Goal: Information Seeking & Learning: Find specific fact

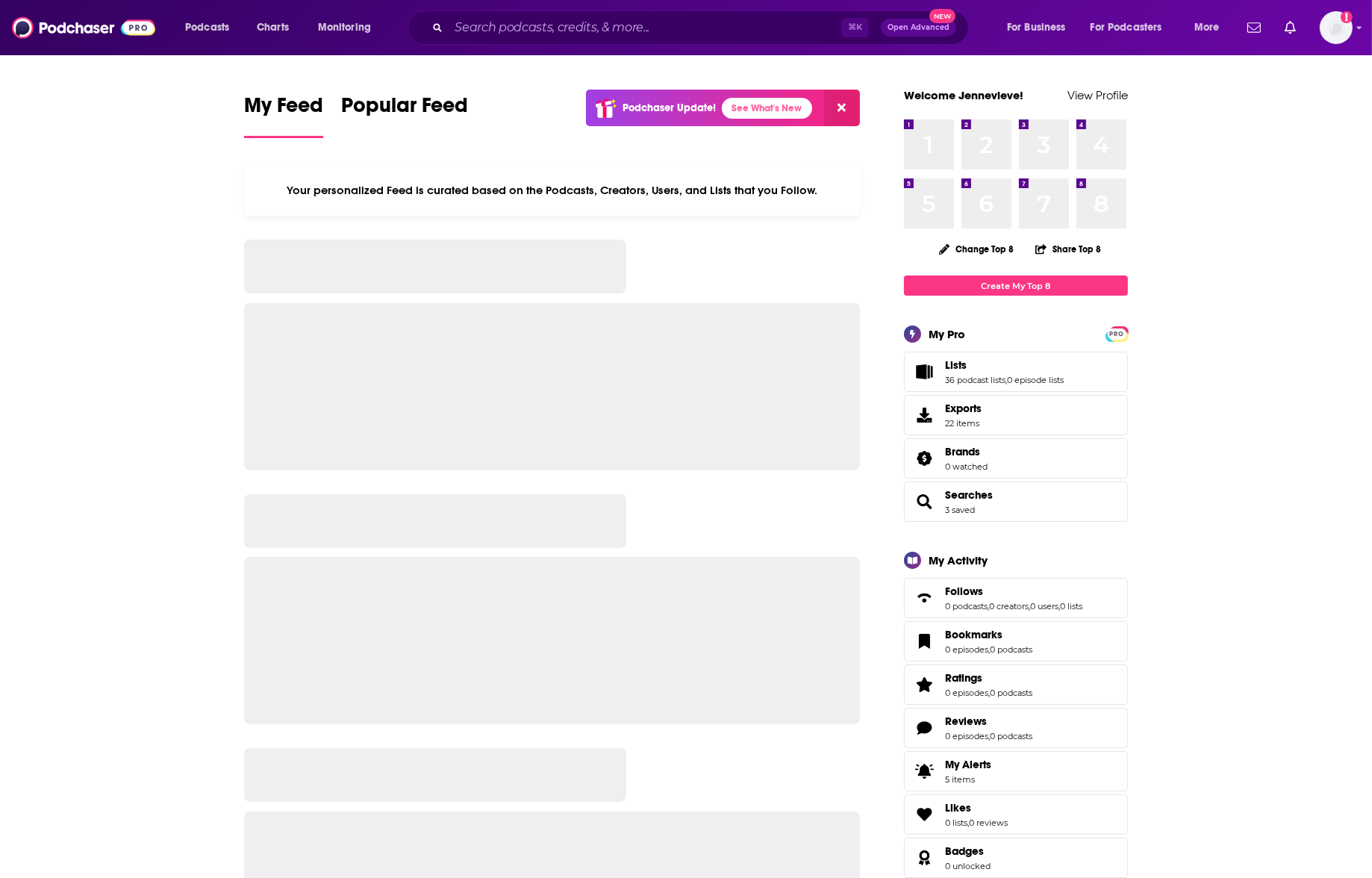
click at [665, 46] on div "Podcasts Charts Monitoring ⌘ K Open Advanced New For Business For Podcasters Mo…" at bounding box center [686, 27] width 1372 height 55
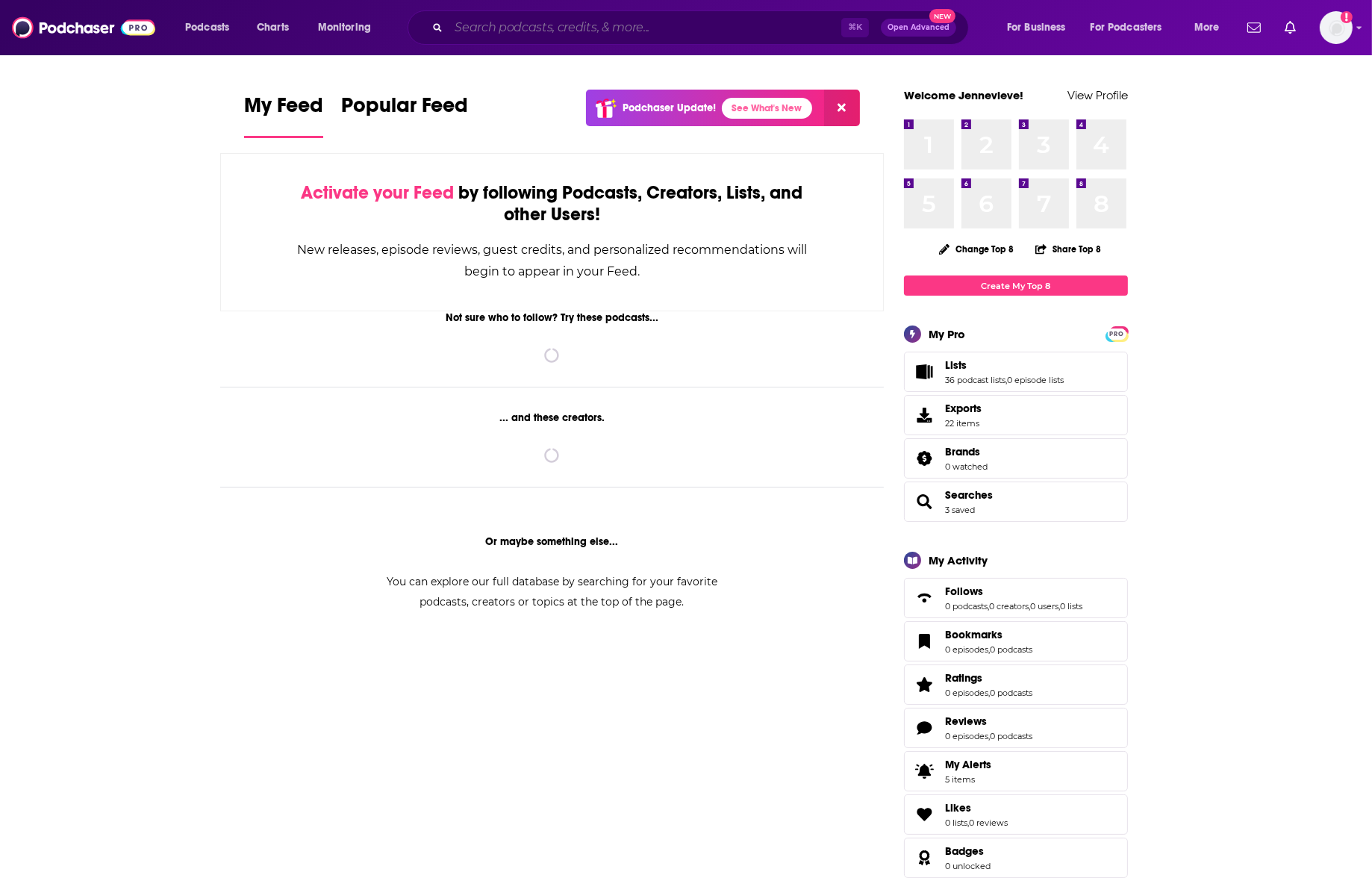
click at [677, 26] on input "Search podcasts, credits, & more..." at bounding box center [645, 28] width 393 height 24
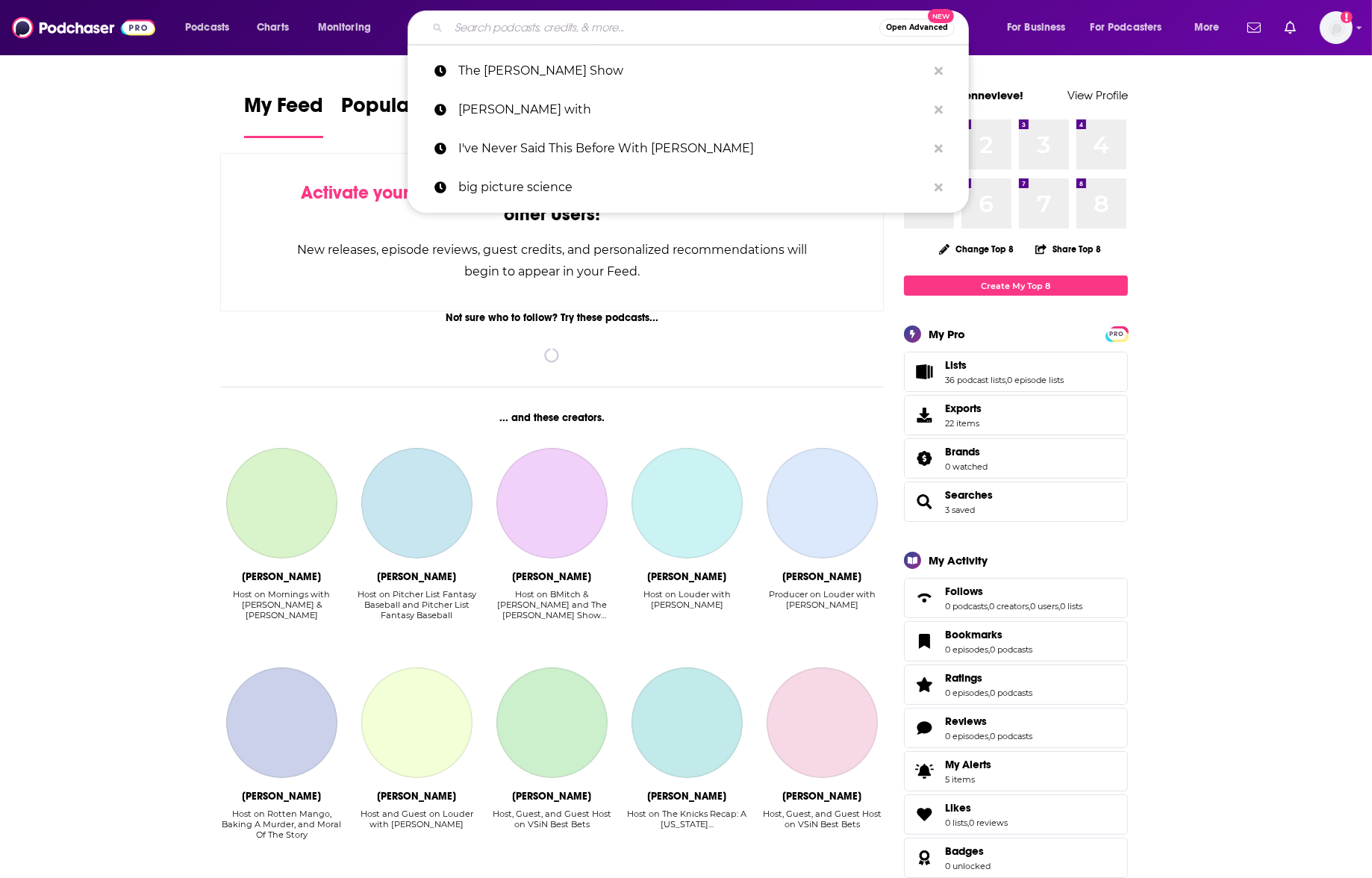
paste input "Passage to Profit, a"
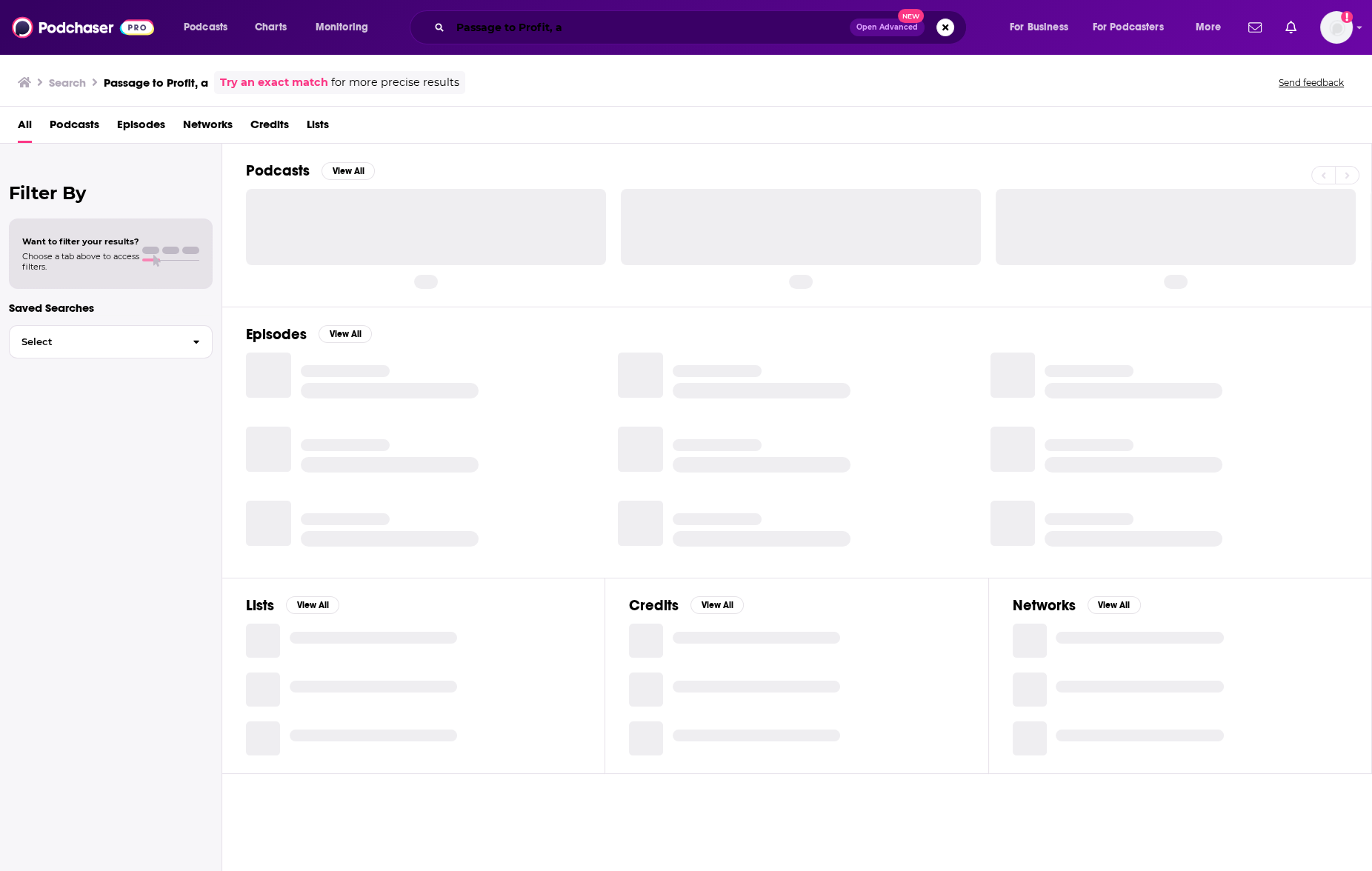
click at [671, 27] on input "Passage to Profit, a" at bounding box center [650, 28] width 399 height 24
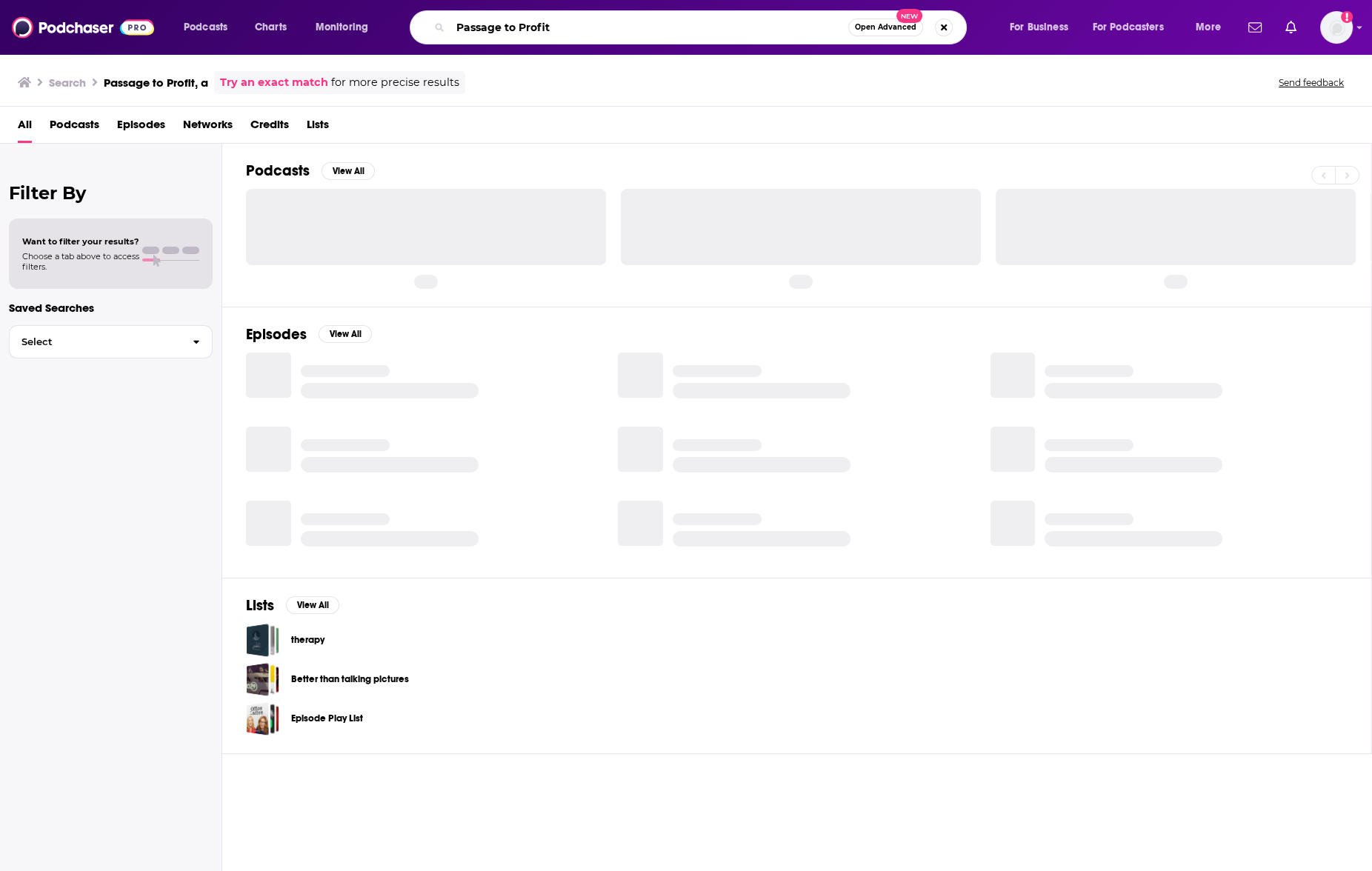
type input "Passage to Profit"
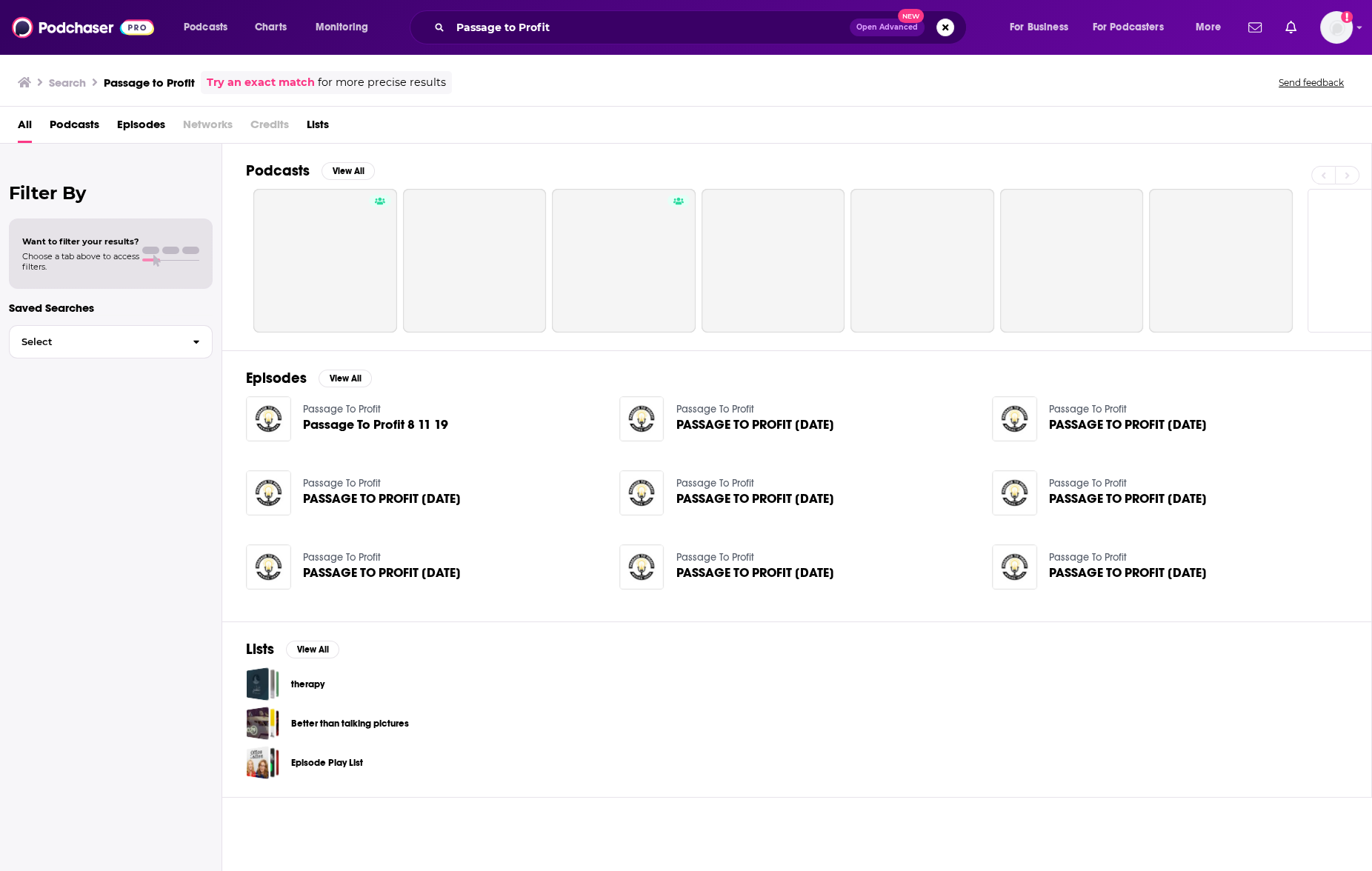
click at [76, 124] on span "Podcasts" at bounding box center [74, 128] width 49 height 31
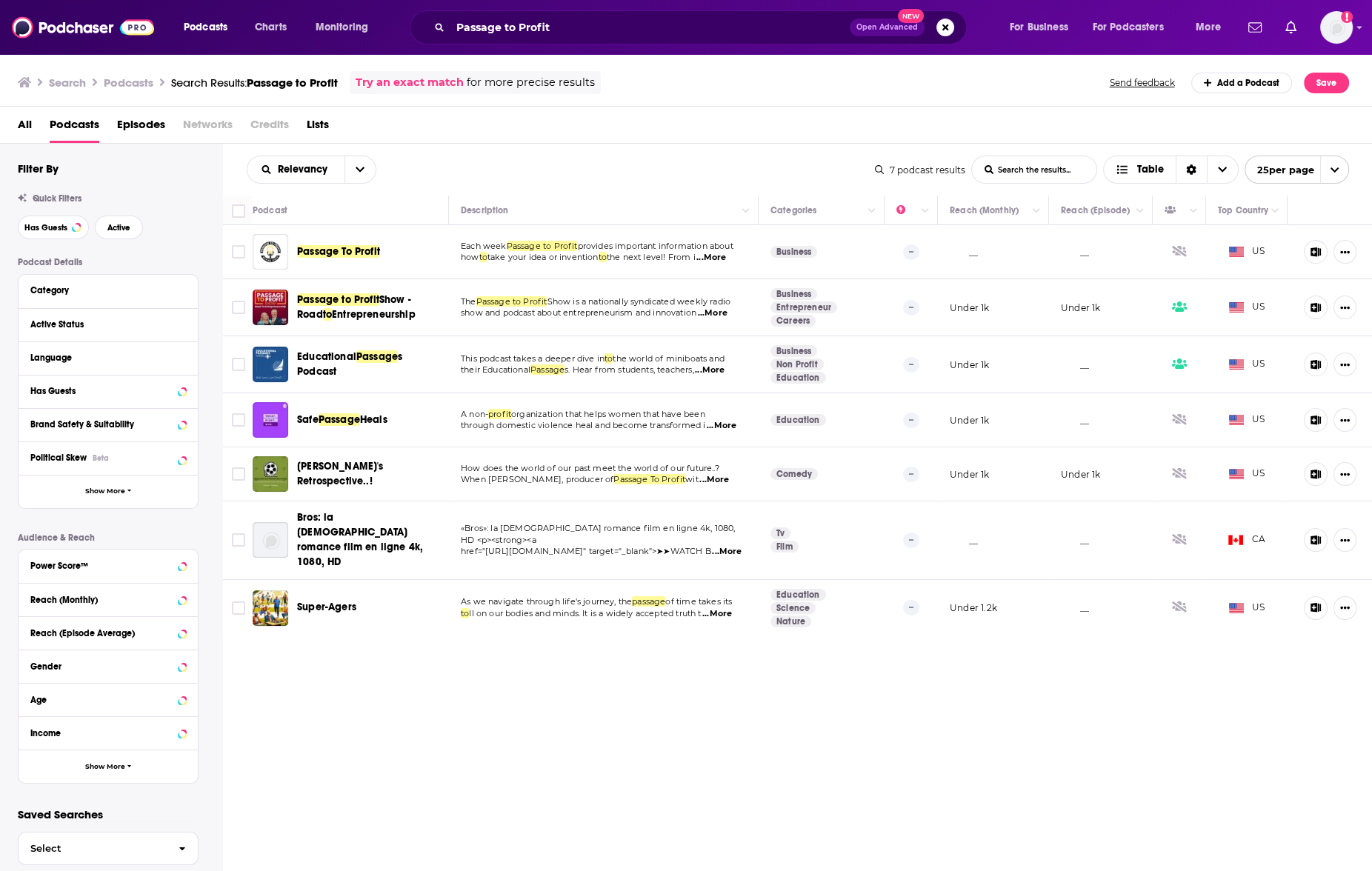
click at [625, 94] on div "Search Podcasts Search Results: Passage to Profit Try an exact match for more p…" at bounding box center [686, 80] width 1373 height 53
click at [630, 185] on div "Relevancy List Search Input Search the results... Table 7 podcast results List …" at bounding box center [798, 169] width 1150 height 51
